Goal: Find specific fact: Find specific fact

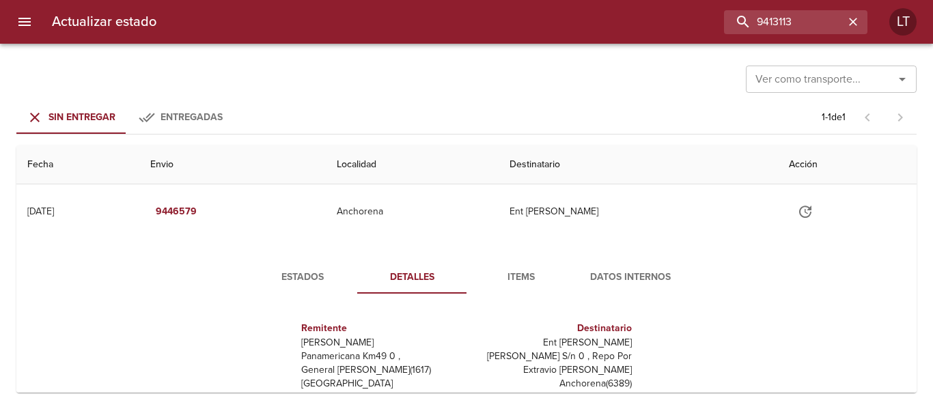
scroll to position [7, 0]
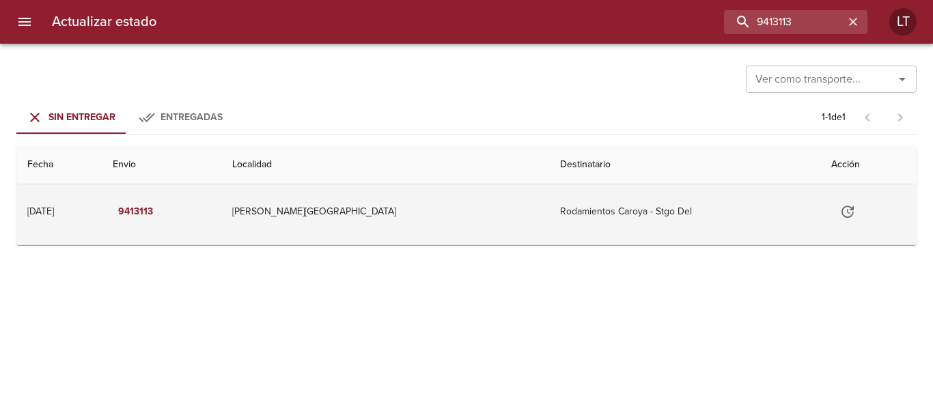
click at [475, 225] on td "[PERSON_NAME][GEOGRAPHIC_DATA]" at bounding box center [384, 211] width 327 height 55
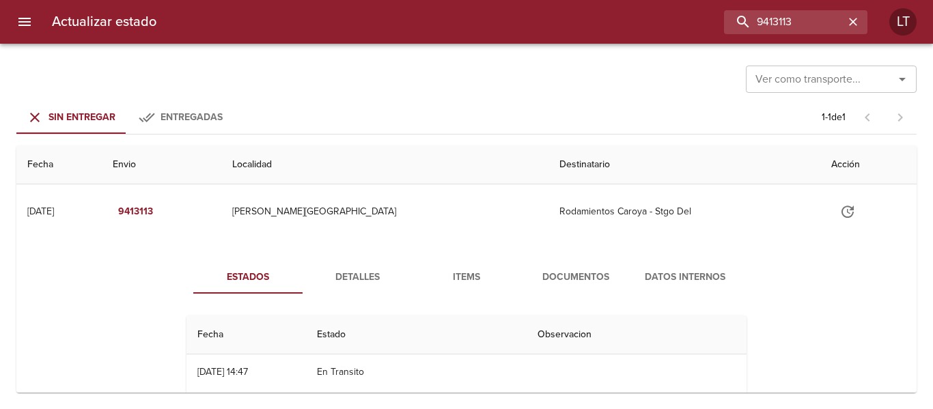
click at [367, 279] on span "Detalles" at bounding box center [357, 277] width 93 height 17
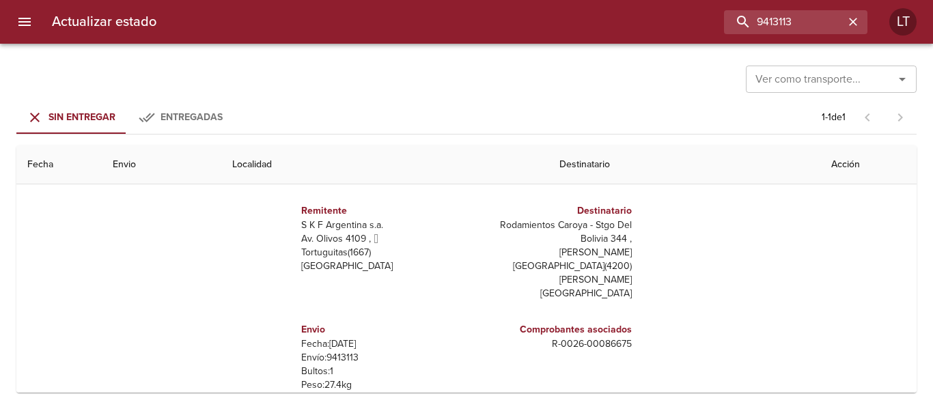
scroll to position [137, 0]
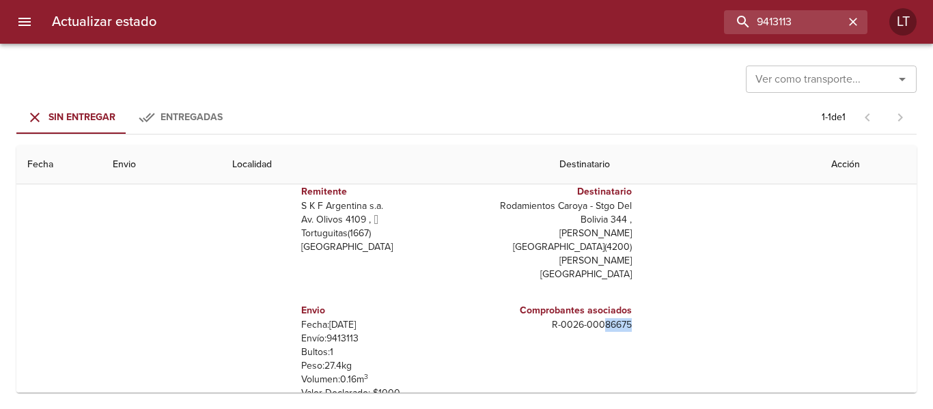
drag, startPoint x: 596, startPoint y: 295, endPoint x: 623, endPoint y: 296, distance: 26.6
click at [623, 296] on div "Comprobantes asociados R - 0026 - 00086675" at bounding box center [551, 351] width 171 height 119
copy p "86675"
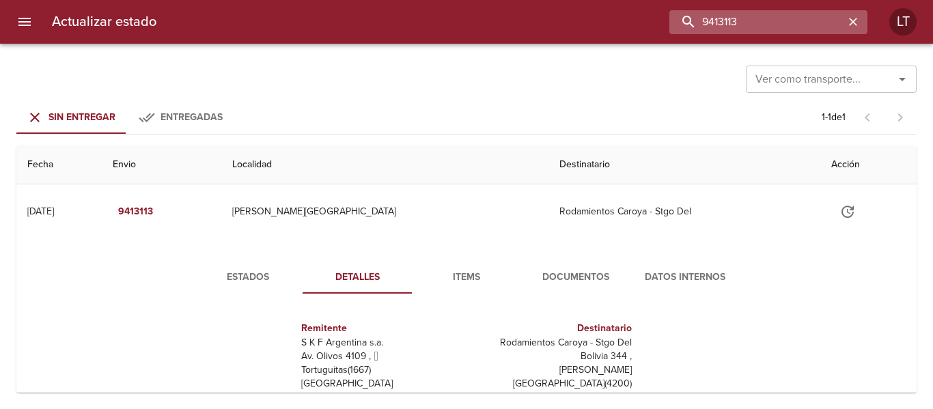
click at [774, 21] on input "9413113" at bounding box center [756, 22] width 175 height 24
paste input "31132"
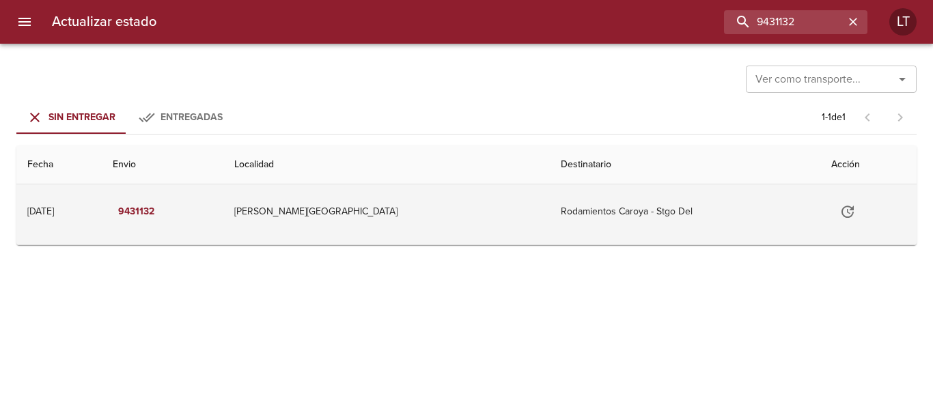
click at [550, 203] on td "Rodamientos Caroya - Stgo Del" at bounding box center [685, 211] width 270 height 55
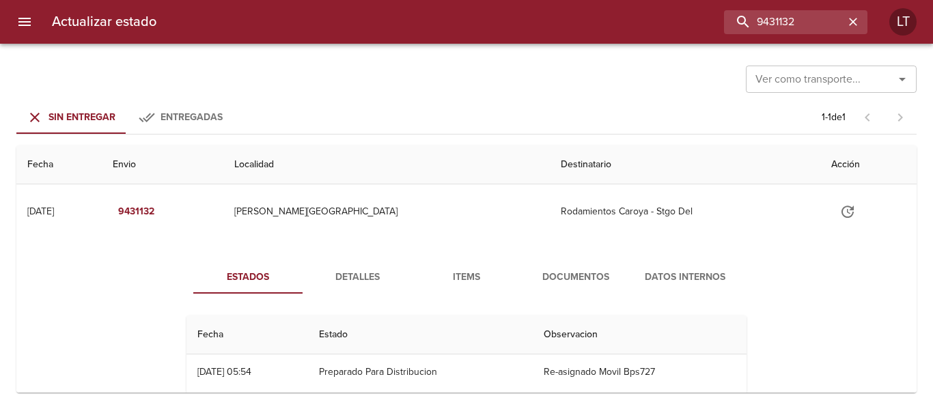
click at [371, 272] on span "Detalles" at bounding box center [357, 277] width 93 height 17
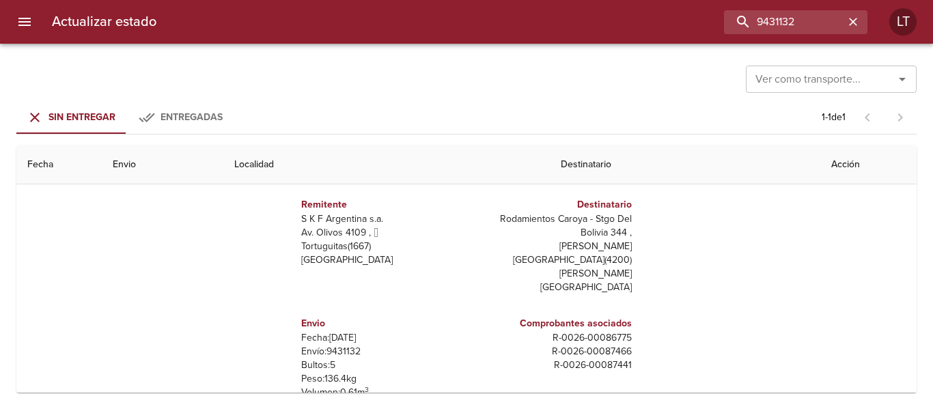
scroll to position [137, 0]
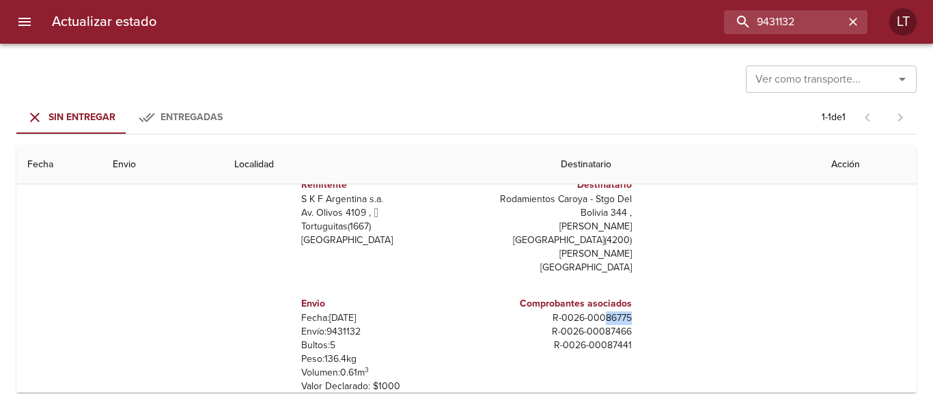
drag, startPoint x: 595, startPoint y: 289, endPoint x: 619, endPoint y: 289, distance: 24.6
click at [619, 311] on p "R - 0026 - 00086775" at bounding box center [552, 318] width 160 height 14
copy p "86775"
click at [793, 28] on input "9431132" at bounding box center [756, 22] width 175 height 24
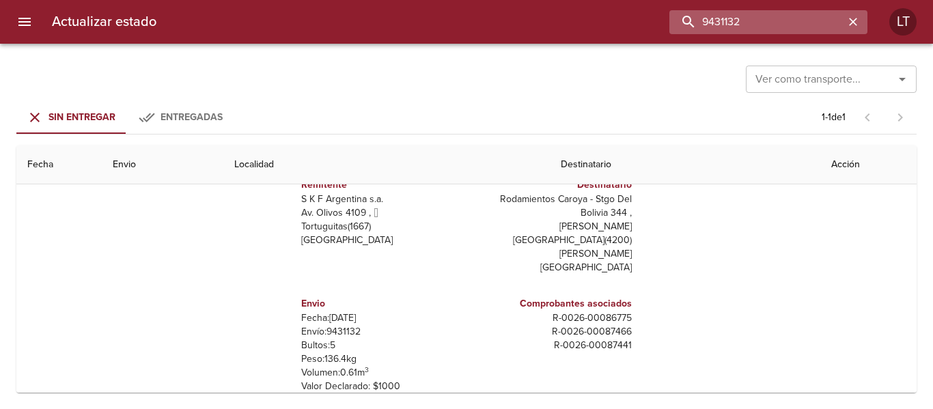
paste input "49418"
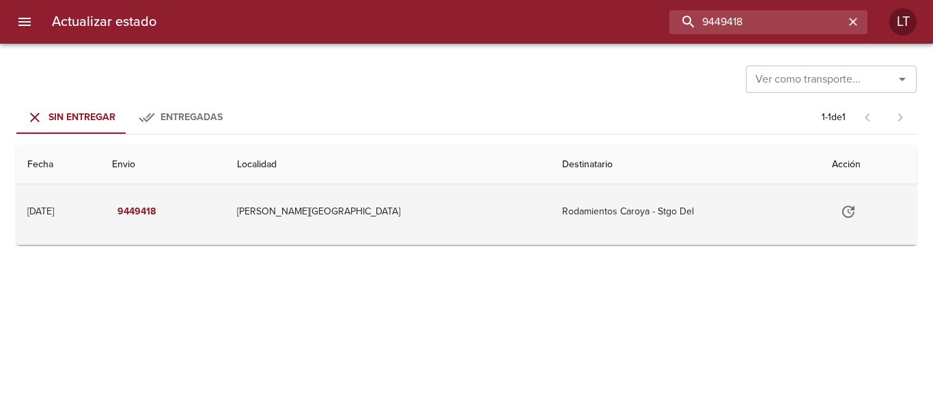
scroll to position [0, 0]
click at [475, 209] on td "[PERSON_NAME][GEOGRAPHIC_DATA]" at bounding box center [388, 211] width 325 height 55
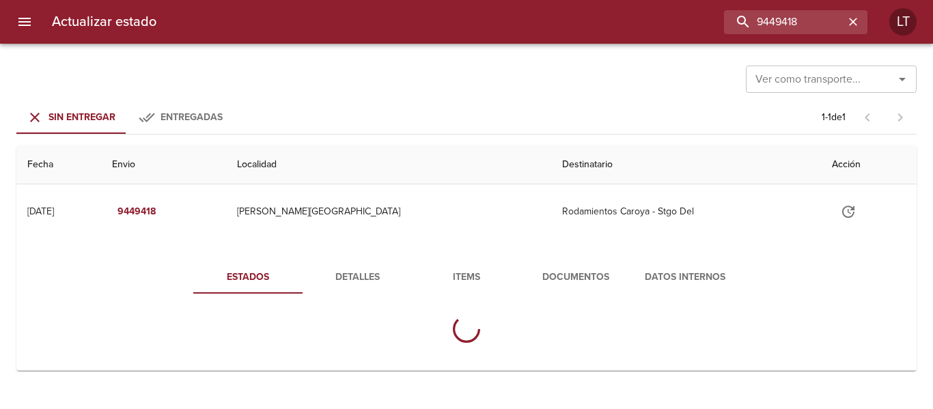
click at [387, 279] on span "Detalles" at bounding box center [357, 277] width 93 height 17
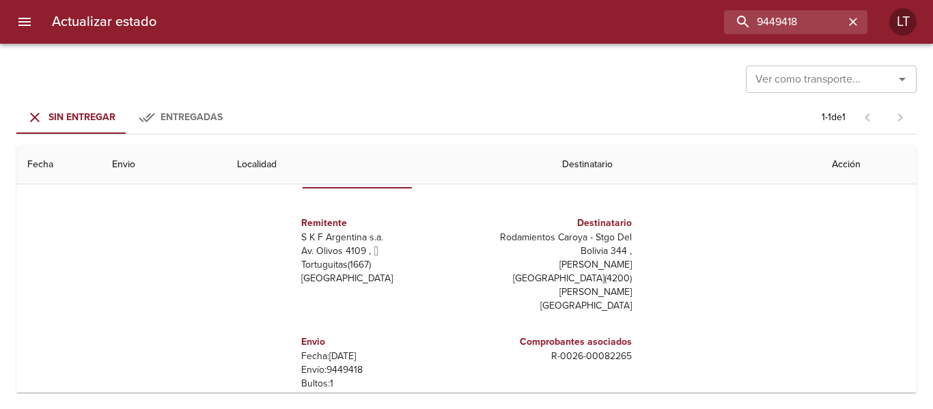
scroll to position [137, 0]
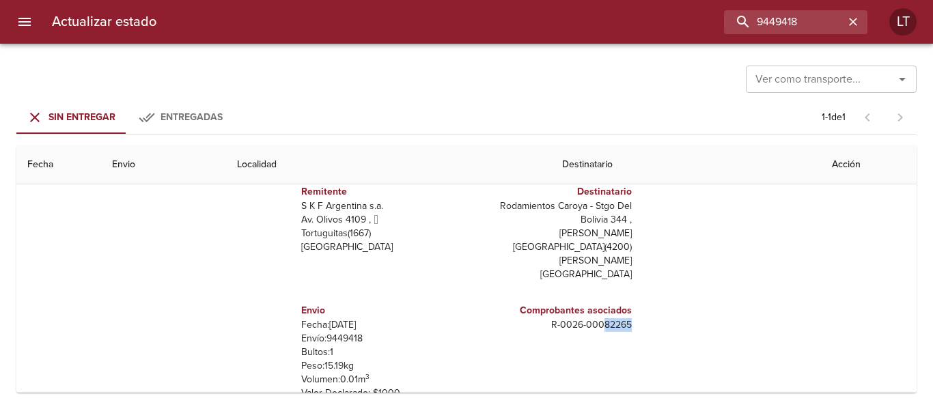
drag, startPoint x: 593, startPoint y: 298, endPoint x: 622, endPoint y: 297, distance: 28.7
click at [622, 297] on div "Comprobantes asociados R - 0026 - 00082265" at bounding box center [551, 351] width 171 height 119
copy p "82265"
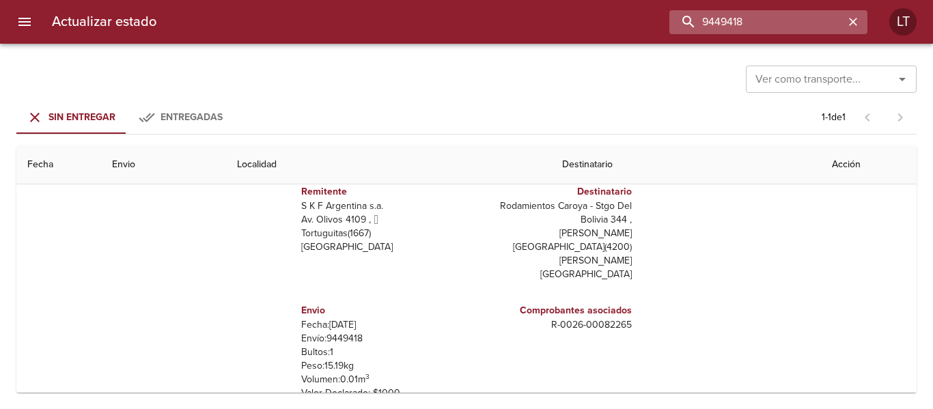
click at [815, 23] on input "9449418" at bounding box center [756, 22] width 175 height 24
paste input "7842"
type input "9478428"
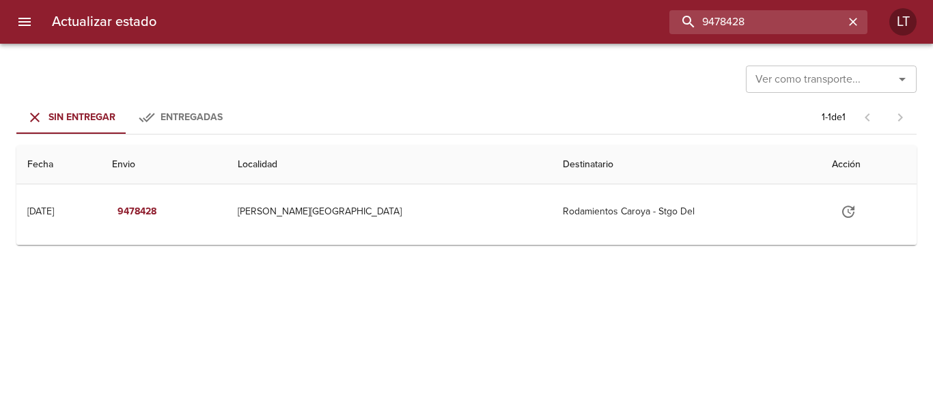
scroll to position [0, 0]
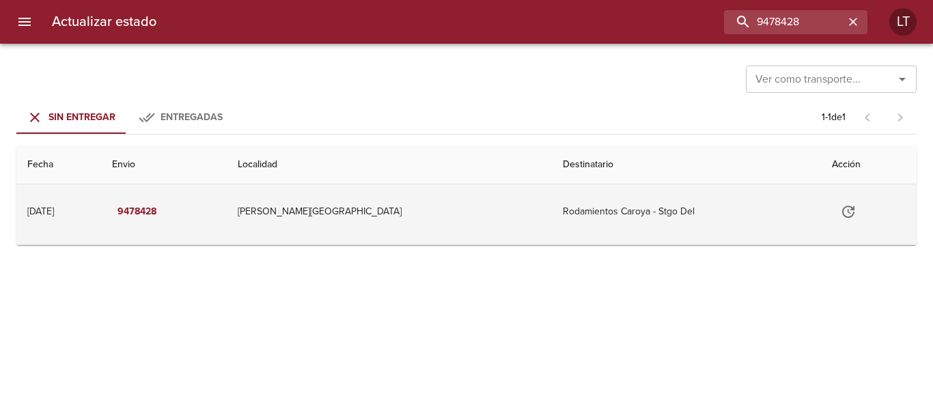
click at [575, 227] on td "Rodamientos Caroya - Stgo Del" at bounding box center [686, 211] width 269 height 55
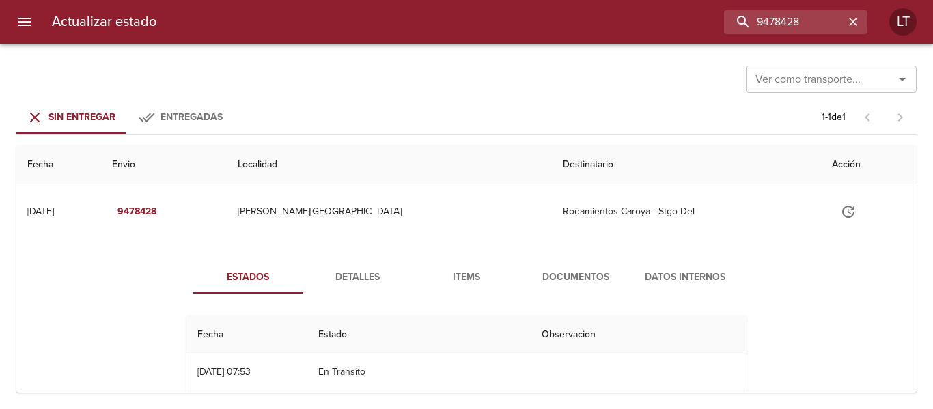
click at [584, 270] on span "Documentos" at bounding box center [575, 277] width 93 height 17
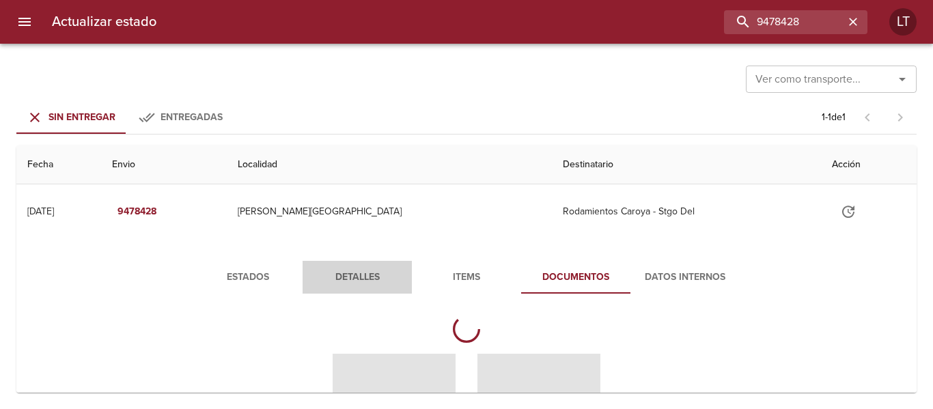
click at [361, 281] on span "Detalles" at bounding box center [357, 277] width 93 height 17
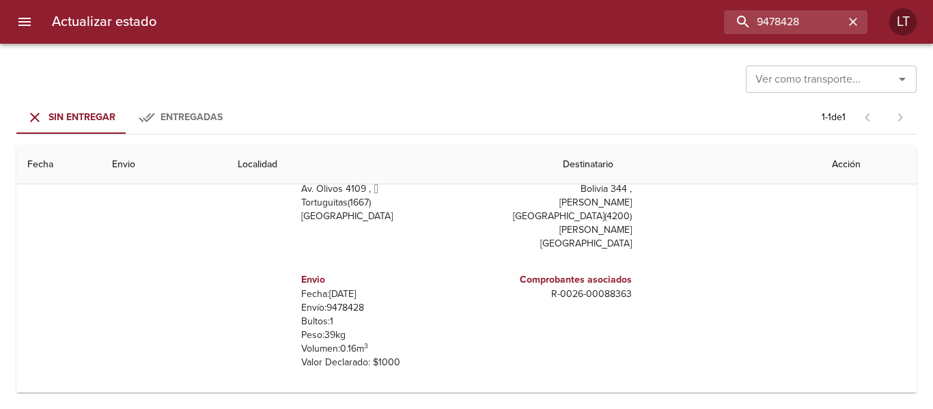
scroll to position [202, 0]
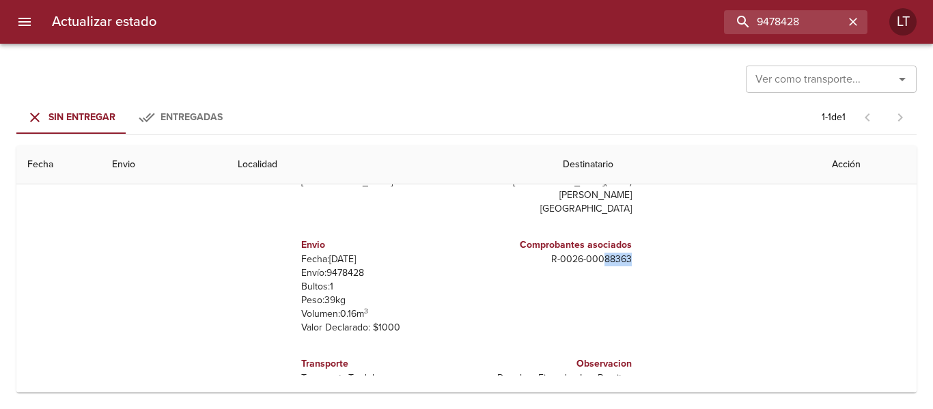
drag, startPoint x: 592, startPoint y: 234, endPoint x: 623, endPoint y: 231, distance: 30.8
click at [623, 231] on div "Comprobantes asociados R - 0026 - 00088363" at bounding box center [551, 286] width 171 height 119
copy p "88363"
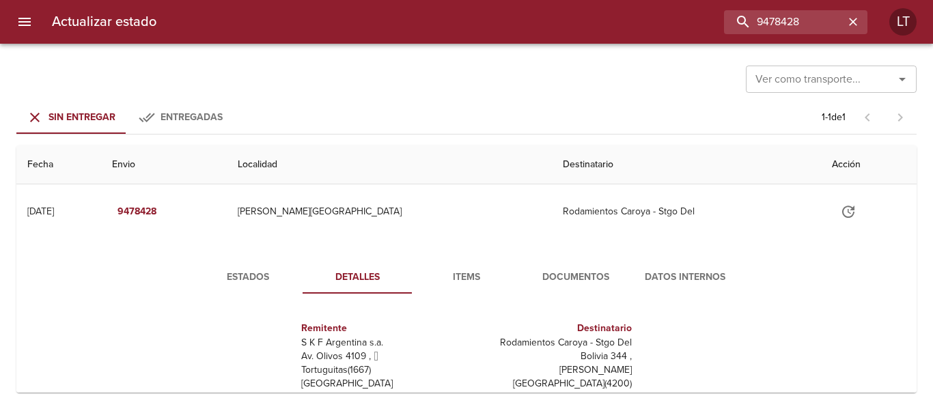
click at [578, 272] on span "Documentos" at bounding box center [575, 277] width 93 height 17
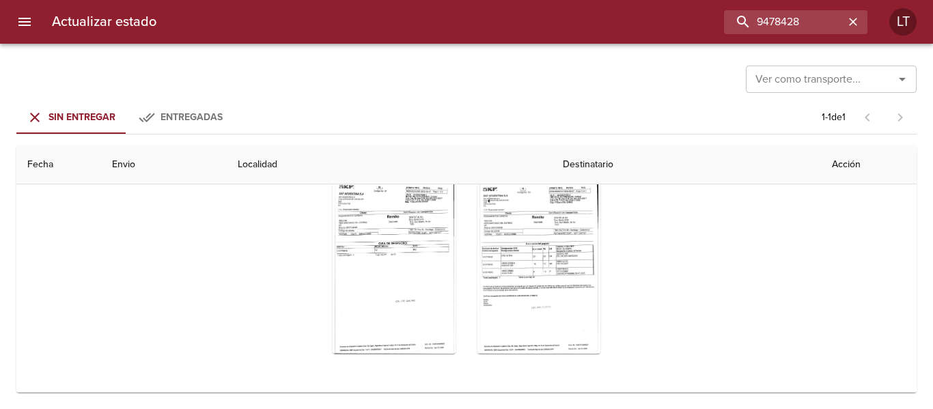
scroll to position [169, 0]
